Goal: Navigation & Orientation: Find specific page/section

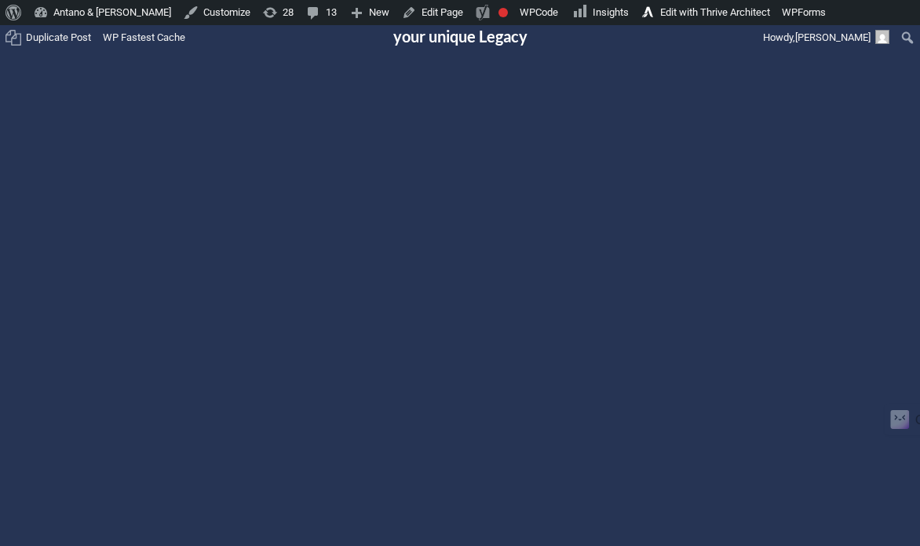
scroll to position [144, 0]
click at [461, 352] on div at bounding box center [460, 353] width 886 height 498
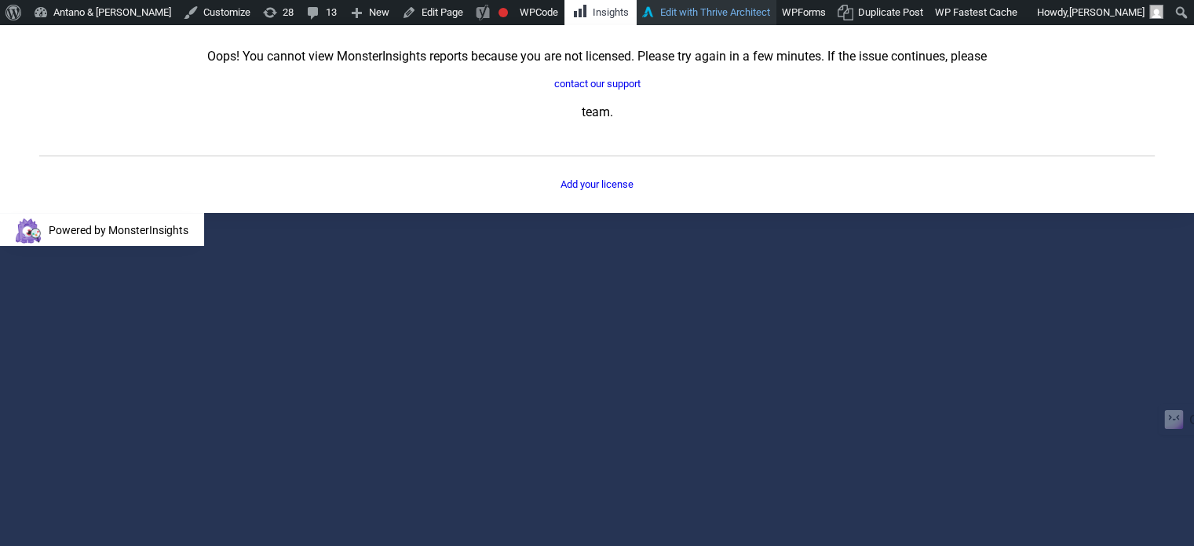
click at [637, 9] on link "Edit with Thrive Architect" at bounding box center [707, 12] width 140 height 25
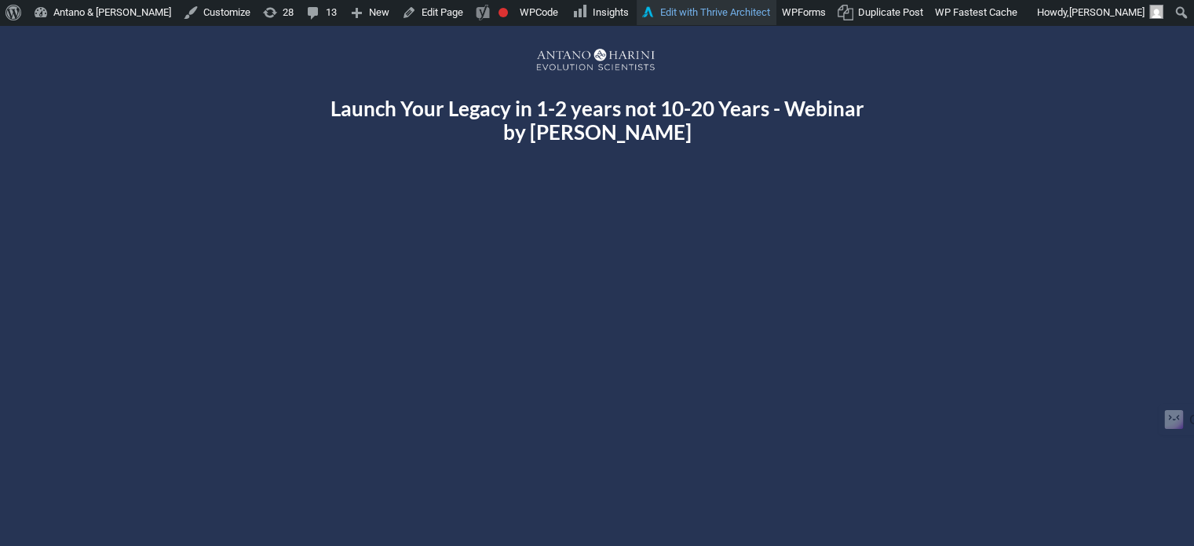
click at [648, 7] on link "Edit with Thrive Architect" at bounding box center [707, 12] width 140 height 25
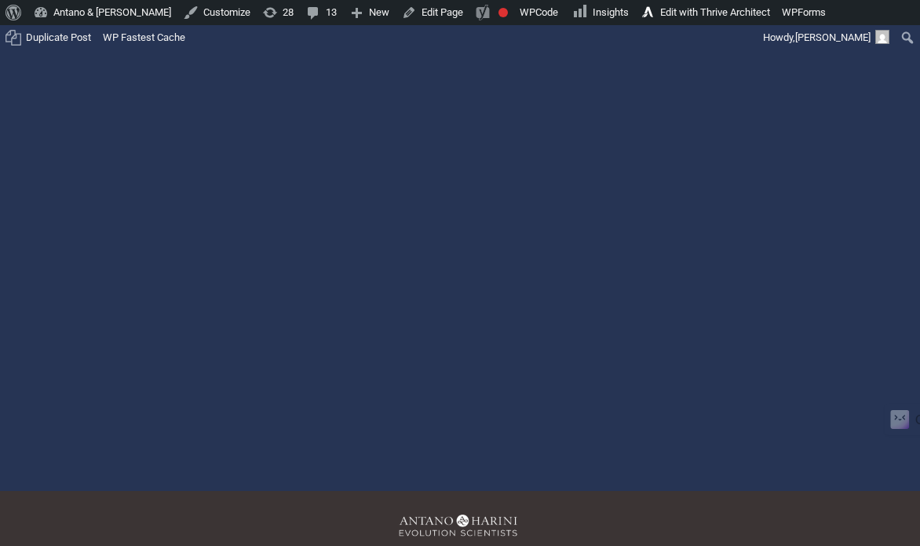
drag, startPoint x: 0, startPoint y: 0, endPoint x: 461, endPoint y: 182, distance: 495.5
click at [461, 182] on div at bounding box center [460, 178] width 886 height 498
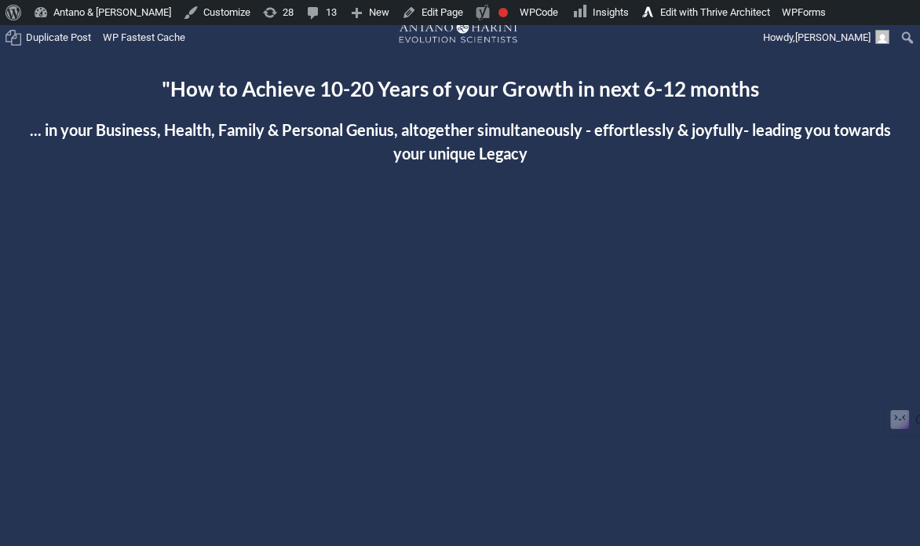
scroll to position [16, 0]
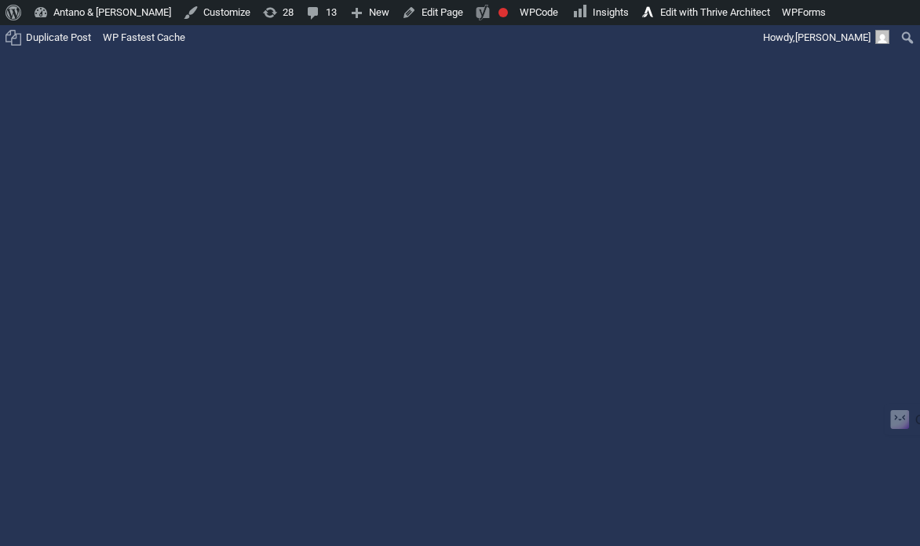
scroll to position [263, 0]
click at [447, 246] on div at bounding box center [460, 235] width 886 height 498
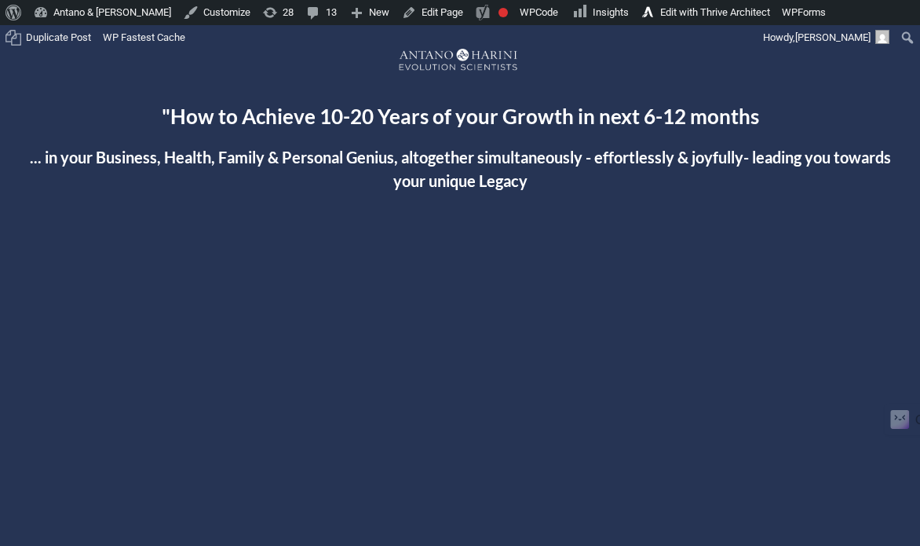
scroll to position [0, 0]
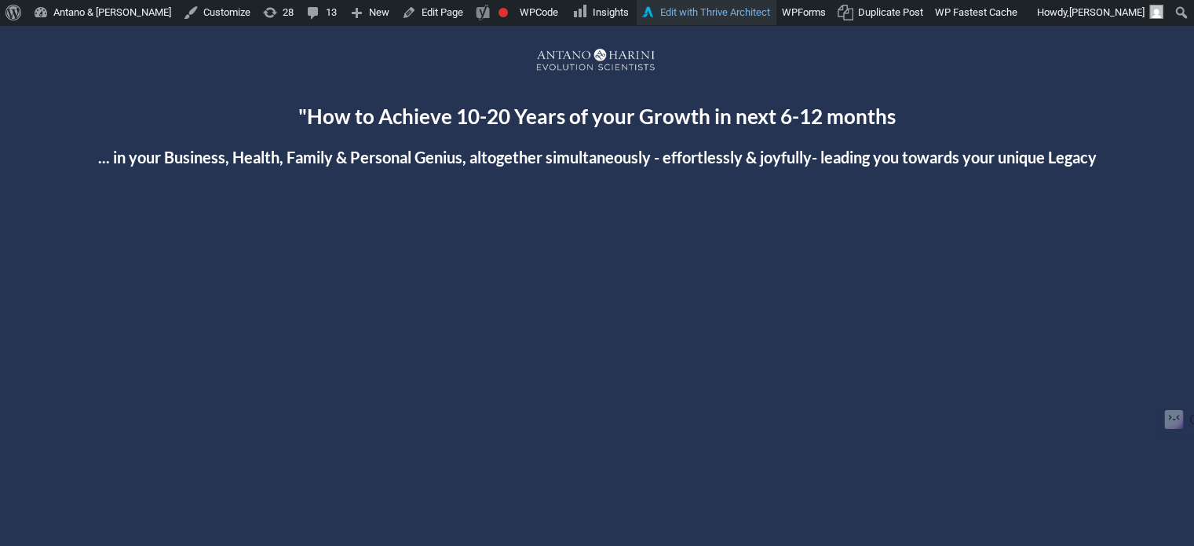
click at [674, 15] on link "Edit with Thrive Architect" at bounding box center [707, 12] width 140 height 25
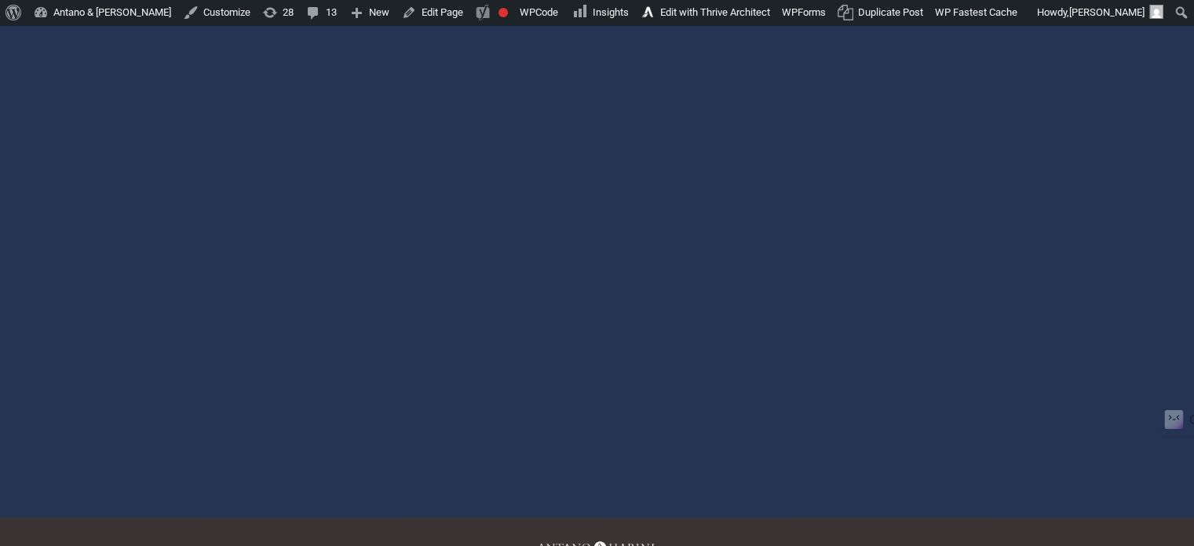
click at [597, 198] on div at bounding box center [597, 198] width 909 height 511
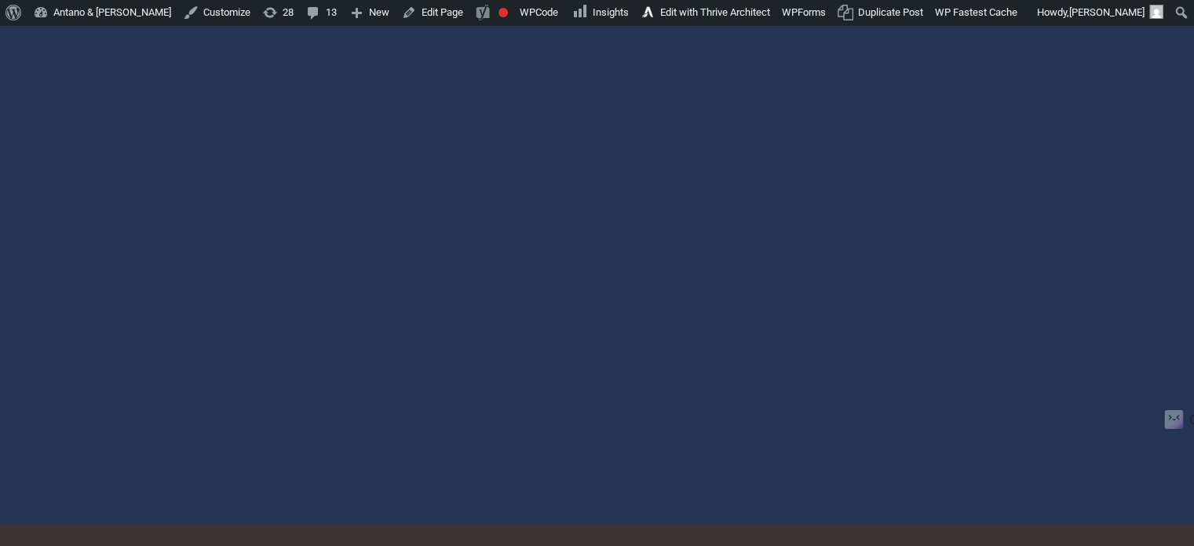
scroll to position [276, 0]
click at [603, 203] on div at bounding box center [597, 204] width 909 height 511
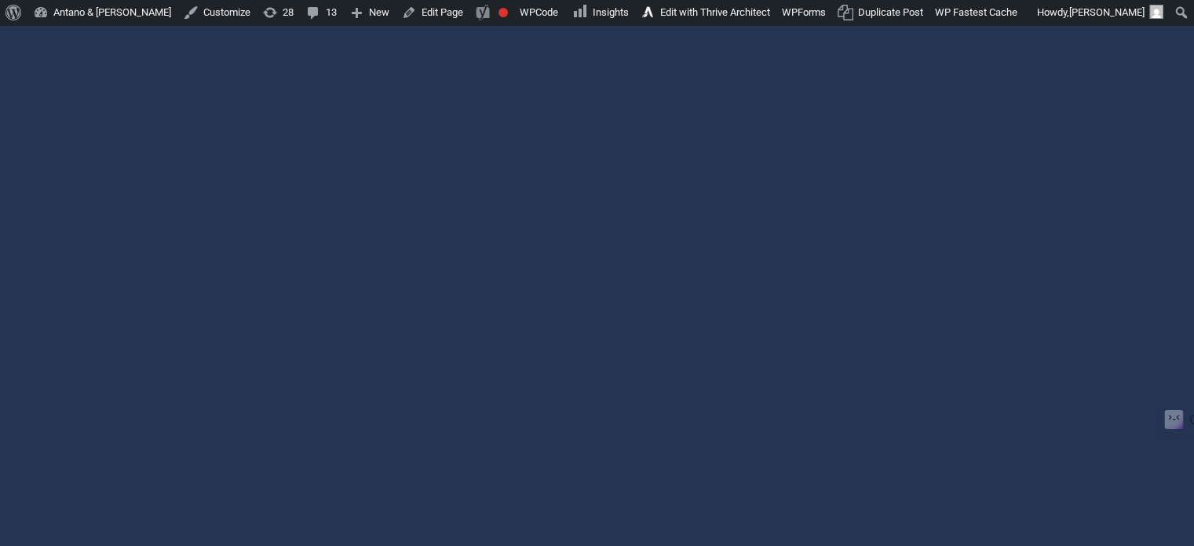
scroll to position [198, 0]
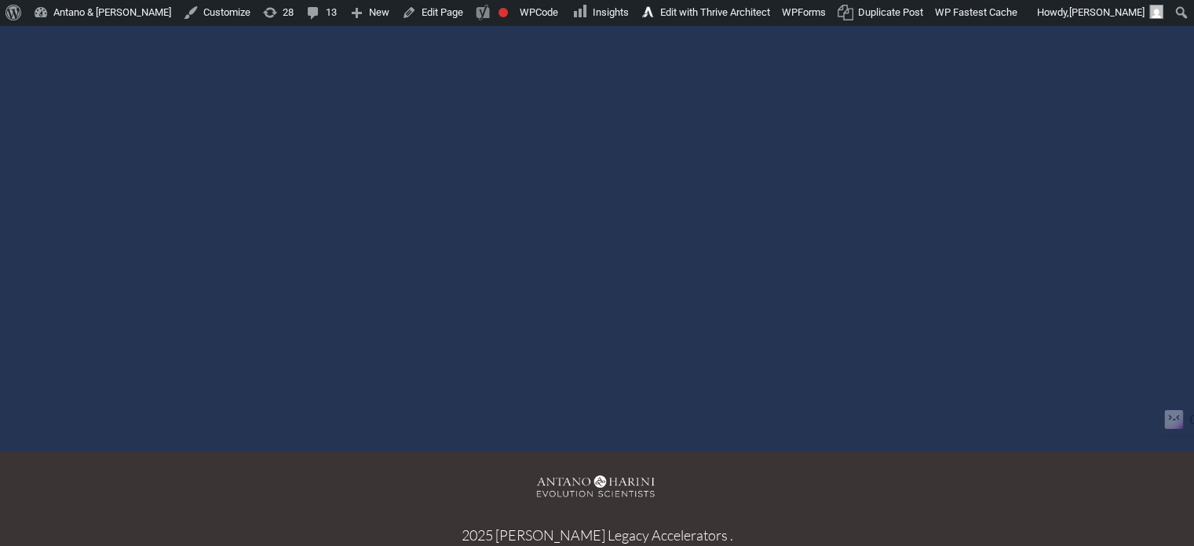
scroll to position [349, 0]
click at [602, 130] on div at bounding box center [597, 132] width 909 height 511
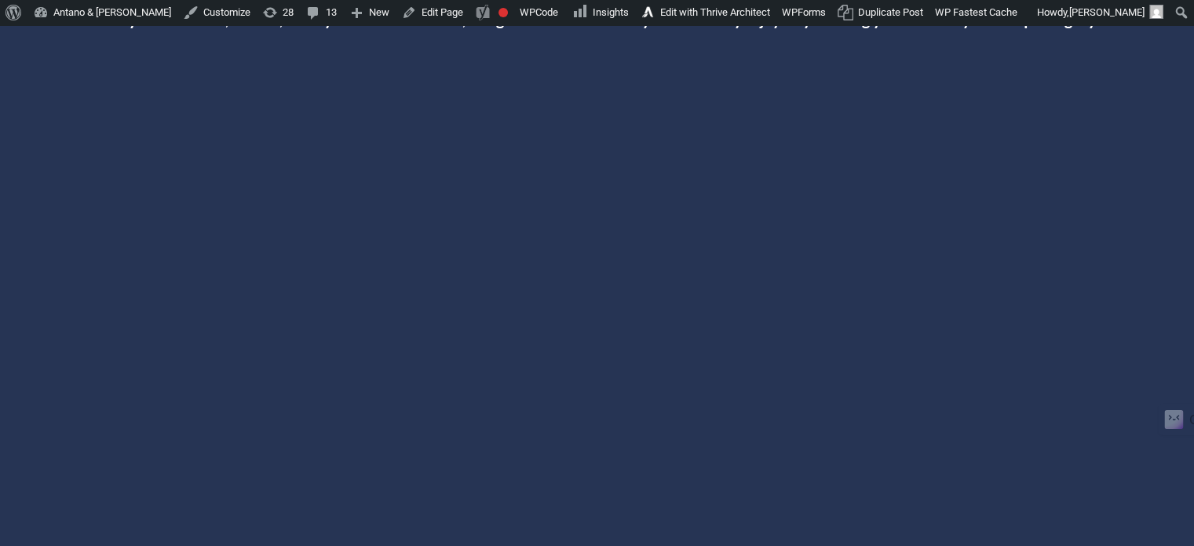
scroll to position [399, 0]
click at [600, 291] on div at bounding box center [597, 279] width 909 height 511
click at [593, 294] on div at bounding box center [597, 301] width 909 height 511
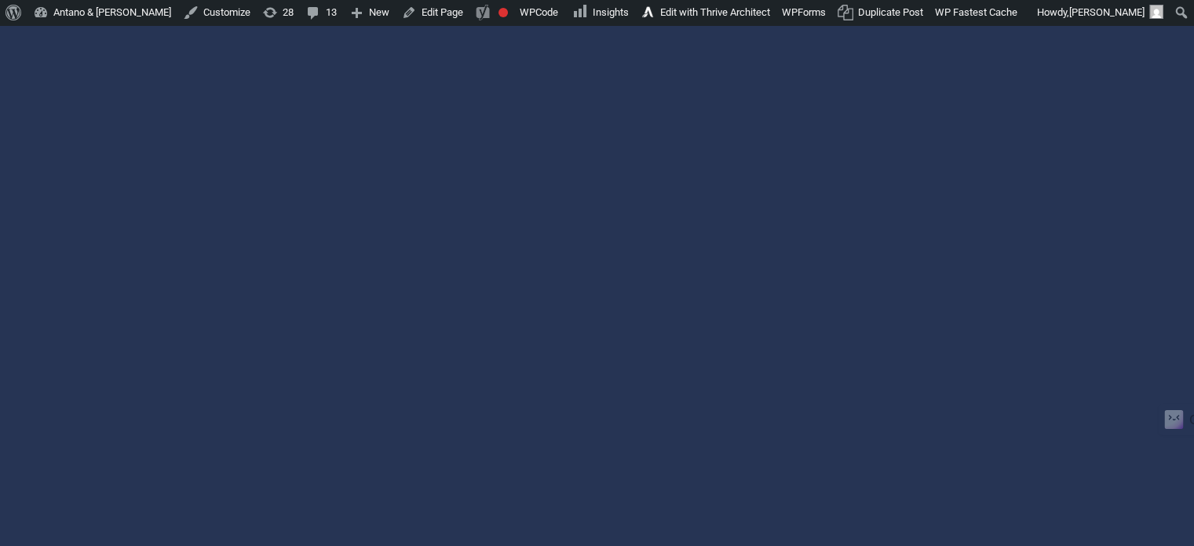
scroll to position [200, 0]
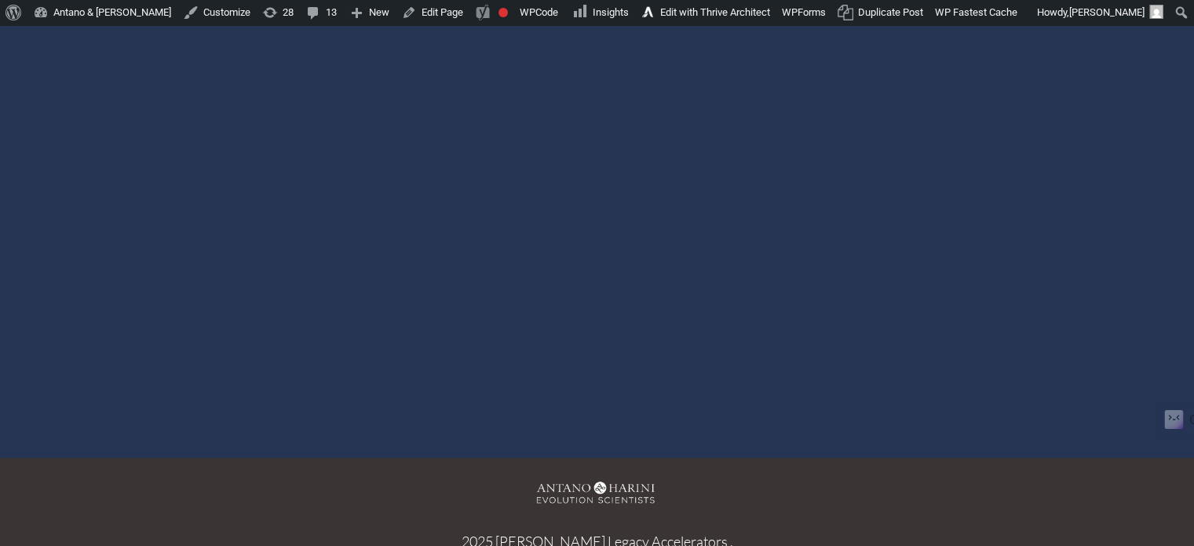
click at [597, 141] on div at bounding box center [597, 138] width 909 height 511
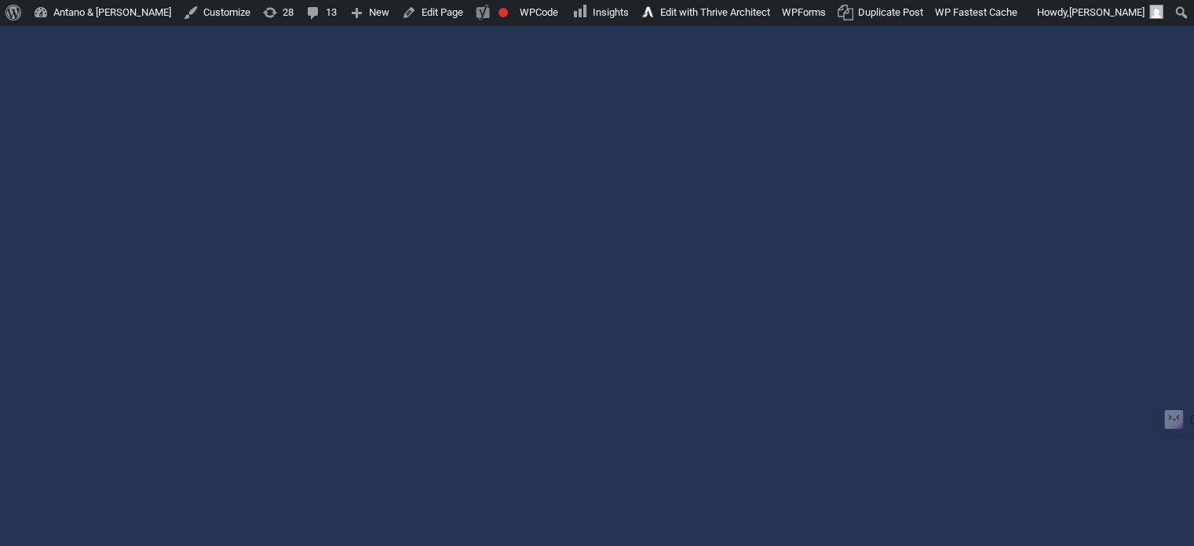
scroll to position [178, 0]
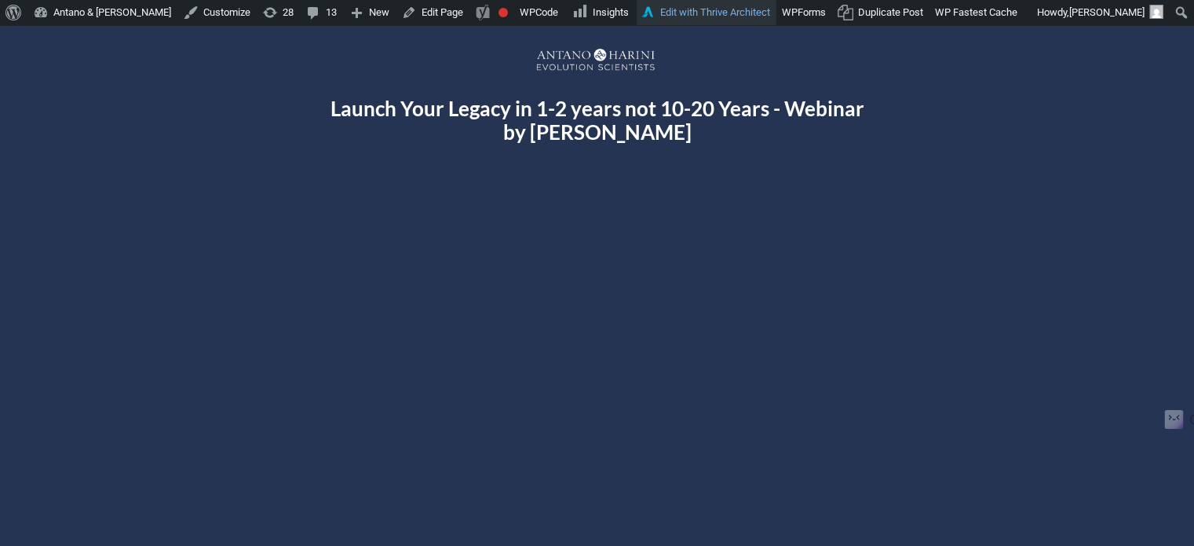
click at [672, 13] on link "Edit with Thrive Architect" at bounding box center [707, 12] width 140 height 25
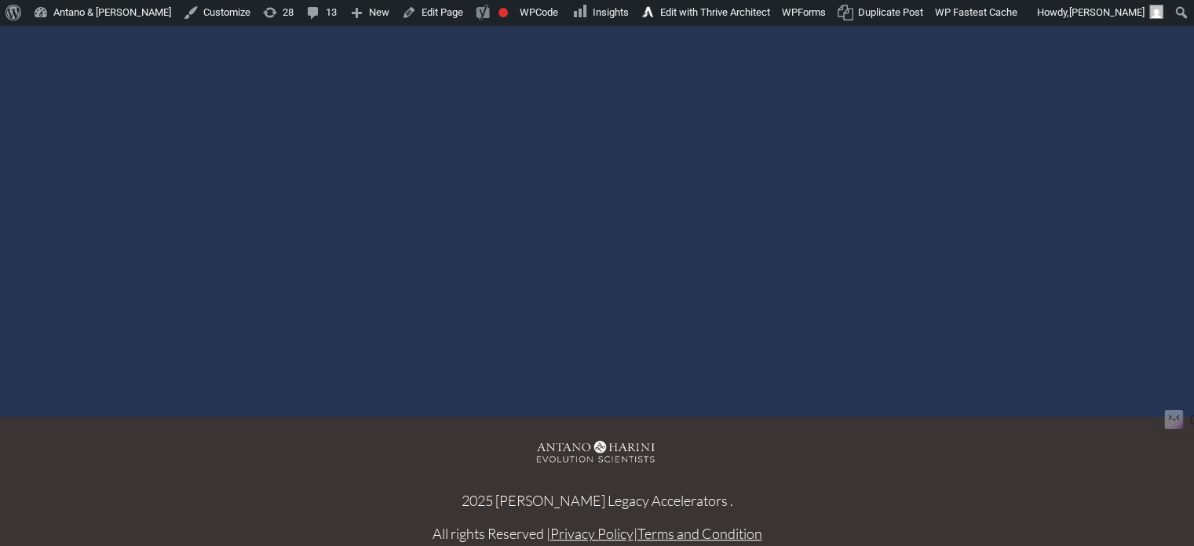
click at [584, 93] on div at bounding box center [597, 97] width 909 height 511
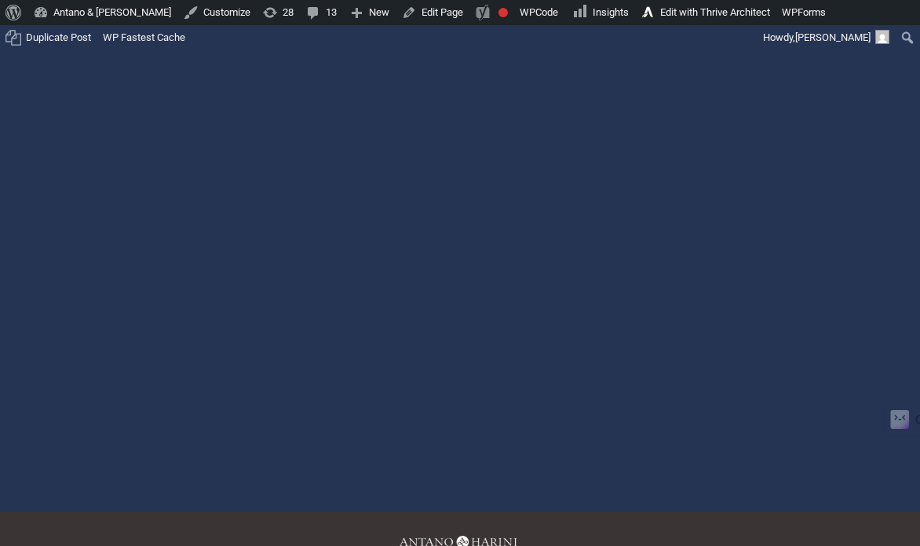
click at [462, 196] on div at bounding box center [460, 199] width 886 height 498
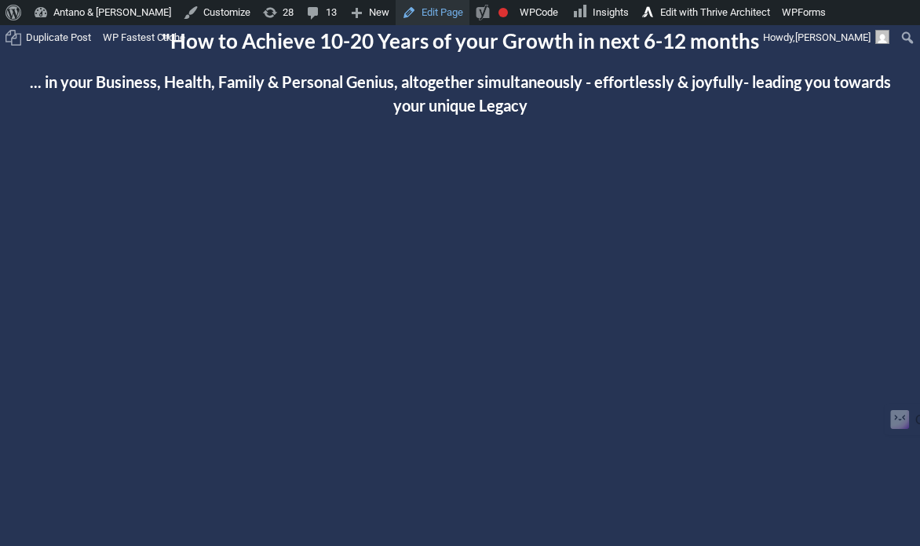
scroll to position [64, 0]
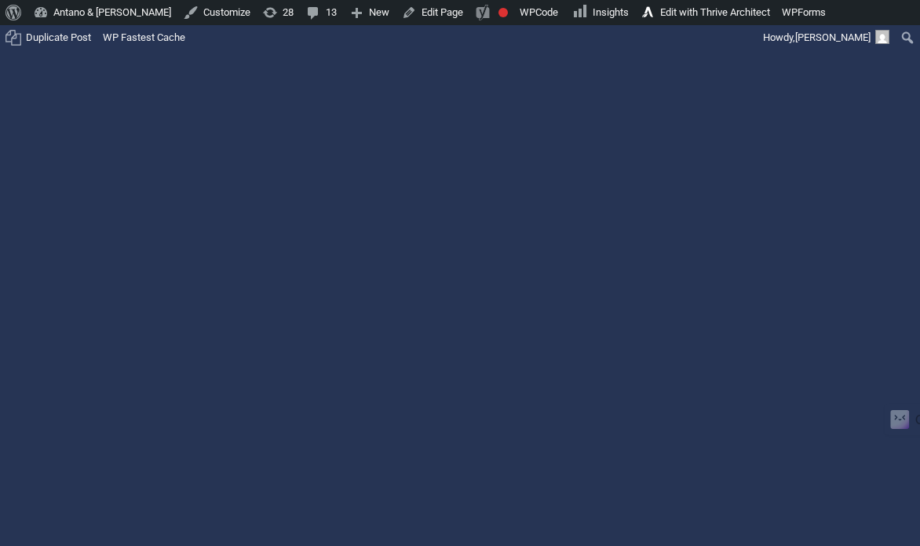
scroll to position [228, 0]
click at [458, 266] on div at bounding box center [460, 269] width 886 height 498
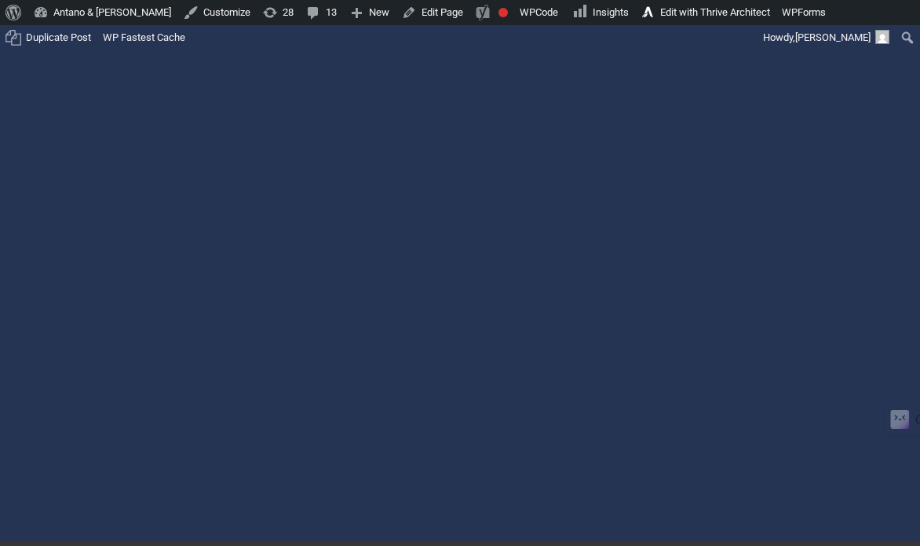
scroll to position [312, 0]
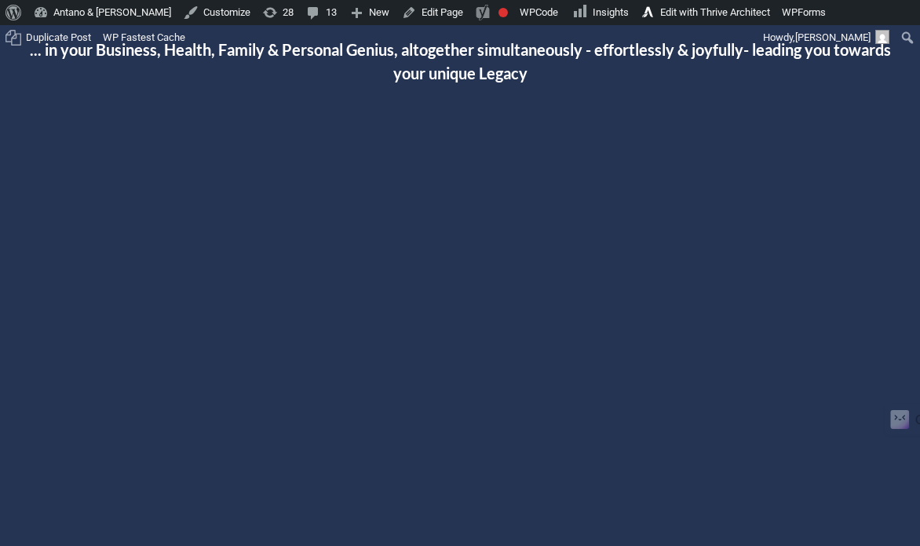
scroll to position [108, 0]
click at [466, 393] on div at bounding box center [460, 390] width 886 height 498
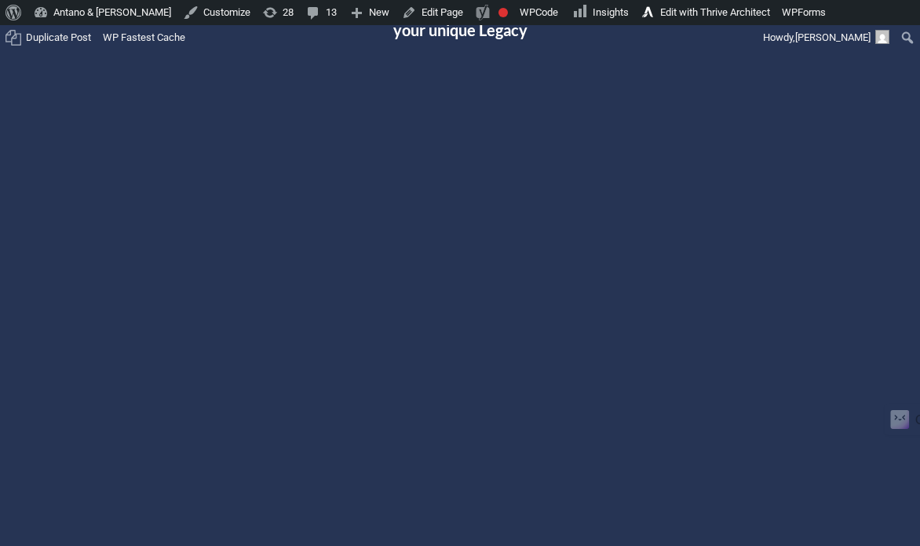
scroll to position [75, 0]
